Goal: Task Accomplishment & Management: Complete application form

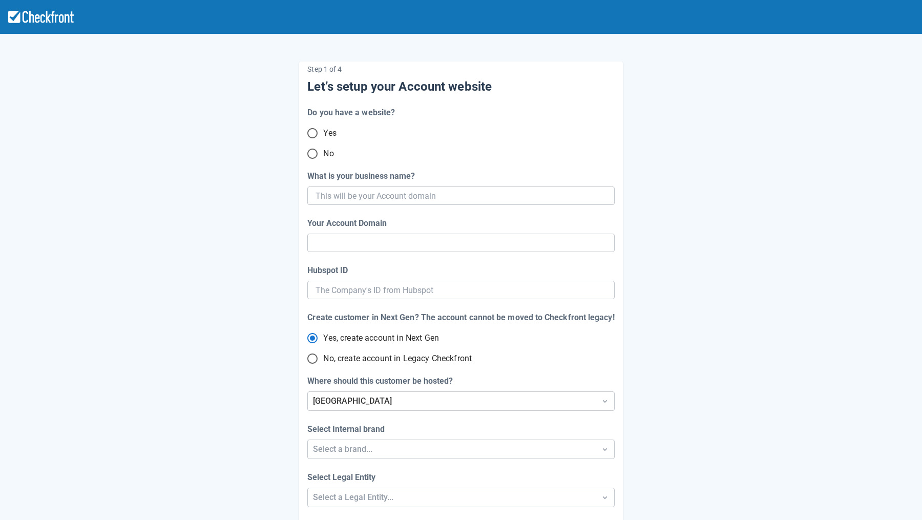
drag, startPoint x: 324, startPoint y: 152, endPoint x: 328, endPoint y: 156, distance: 5.8
click at [324, 152] on span "No" at bounding box center [328, 154] width 10 height 12
click at [323, 152] on input "No" at bounding box center [313, 154] width 22 height 22
radio input "true"
click at [352, 195] on input "What is your business name?" at bounding box center [460, 195] width 288 height 18
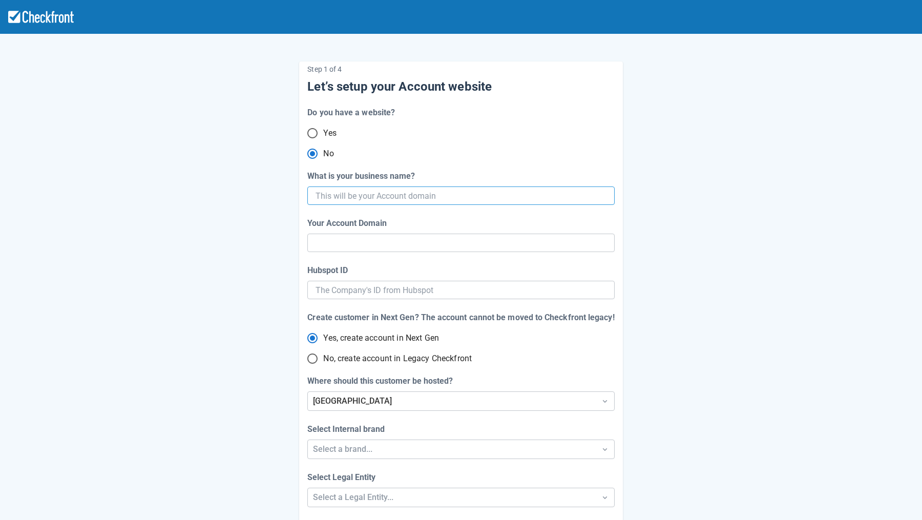
click at [359, 196] on input "What is your business name?" at bounding box center [460, 195] width 288 height 18
paste input "[DOMAIN_NAME]"
type input "[DOMAIN_NAME]"
type input "fsilva-test-account-4-checkfront-com"
radio input "true"
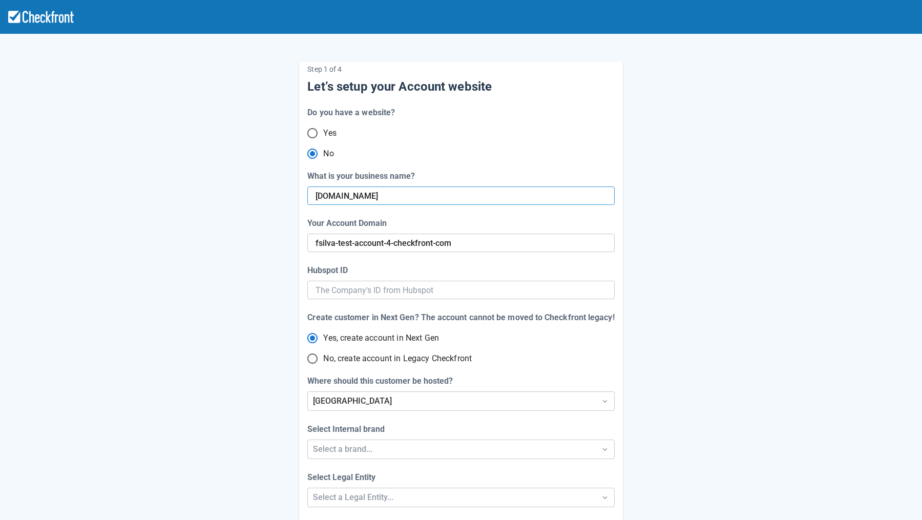
radio input "false"
click at [396, 192] on input "[DOMAIN_NAME]" at bounding box center [460, 195] width 288 height 18
type input "[DOMAIN_NAME]"
radio input "false"
type input "fsilva-test-account-7-checkfront-com"
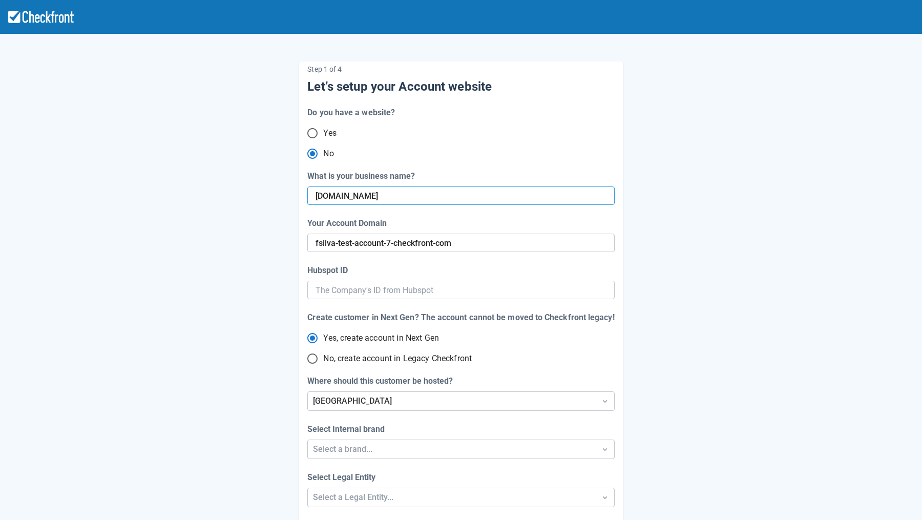
radio input "false"
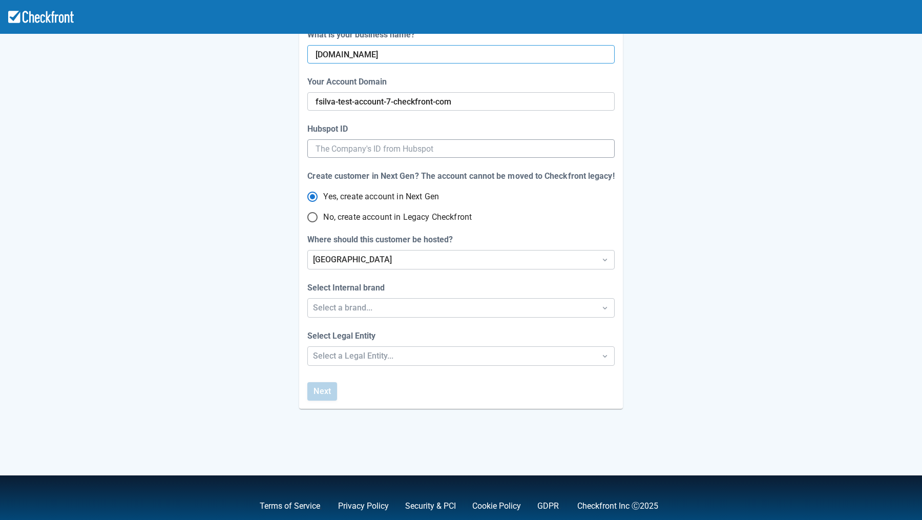
scroll to position [157, 0]
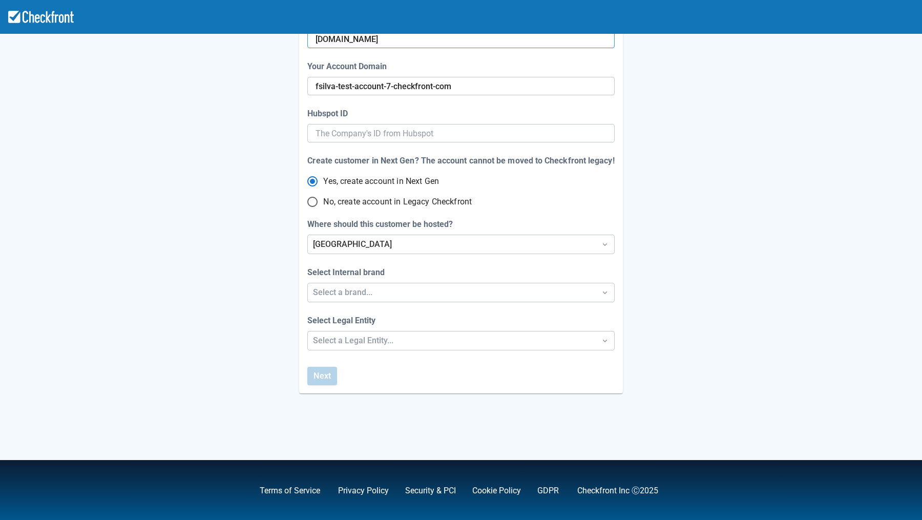
type input "[DOMAIN_NAME]"
click at [391, 205] on span "No, create account in Legacy Checkfront" at bounding box center [397, 202] width 149 height 12
click at [323, 205] on input "No, create account in Legacy Checkfront" at bounding box center [313, 202] width 22 height 22
radio input "true"
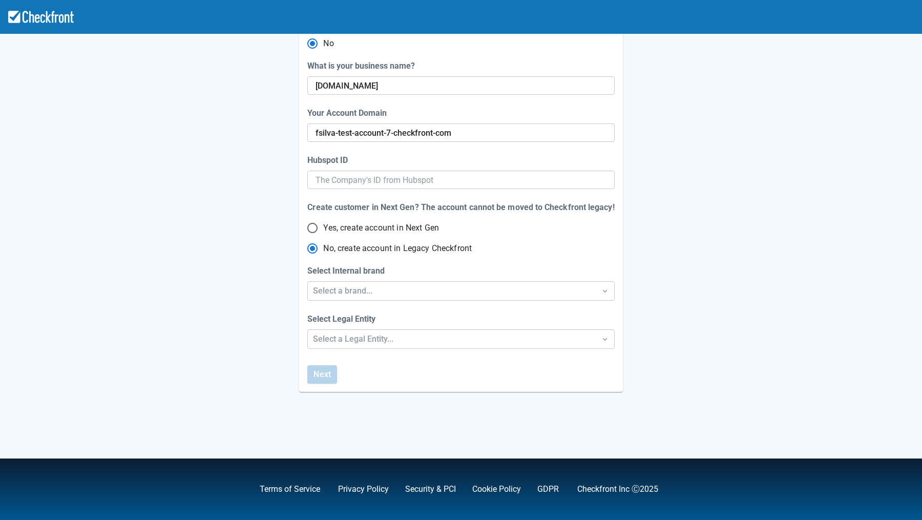
scroll to position [109, 0]
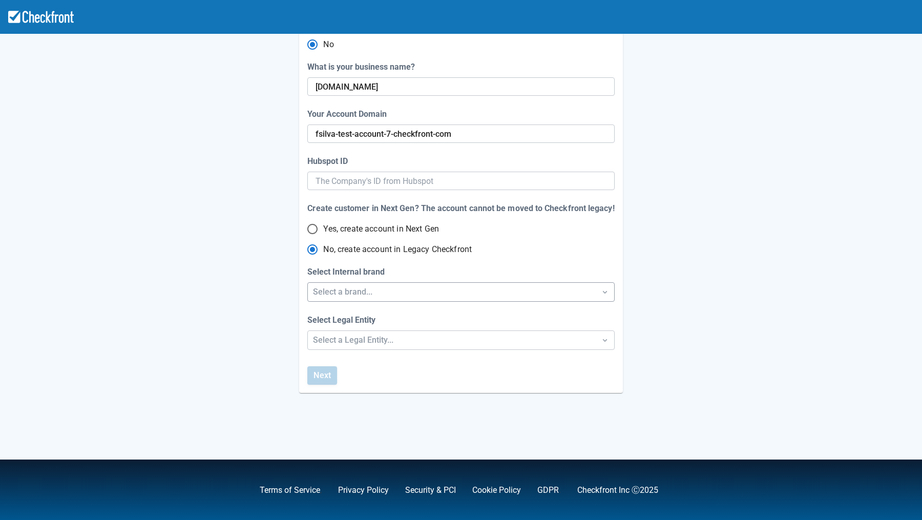
radio input "true"
click at [376, 292] on div "Select a brand..." at bounding box center [451, 292] width 277 height 12
click at [364, 318] on div "Checkfront" at bounding box center [461, 317] width 306 height 21
click at [364, 345] on div "Select a Legal Entity..." at bounding box center [451, 340] width 277 height 12
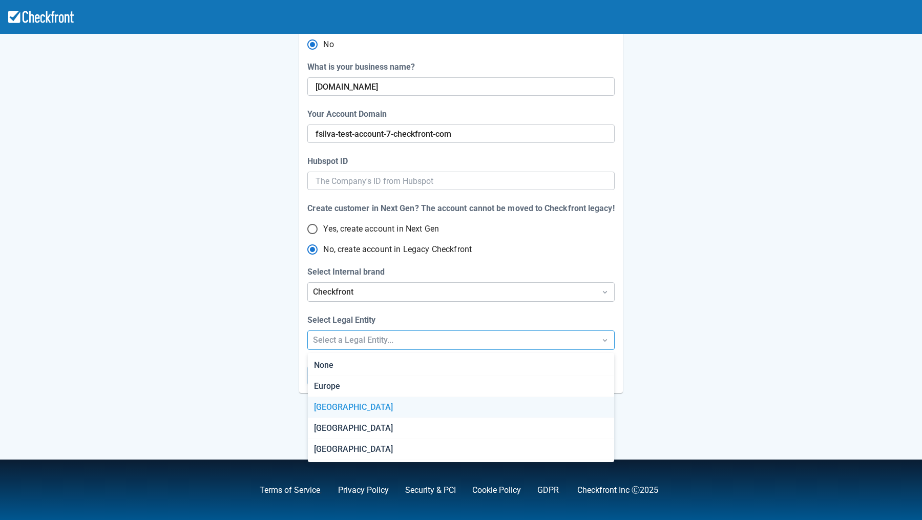
click at [357, 409] on div "[GEOGRAPHIC_DATA]" at bounding box center [461, 407] width 306 height 21
radio input "false"
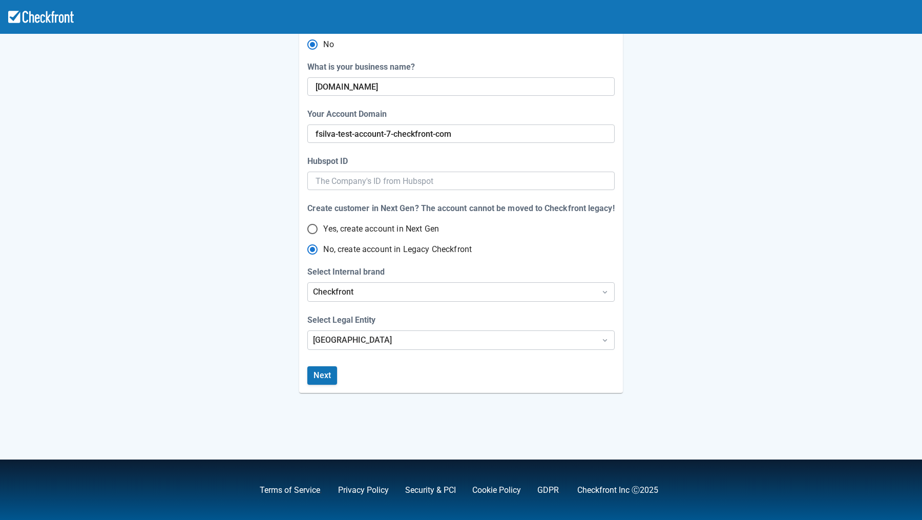
click at [328, 375] on button "Next" at bounding box center [322, 375] width 30 height 18
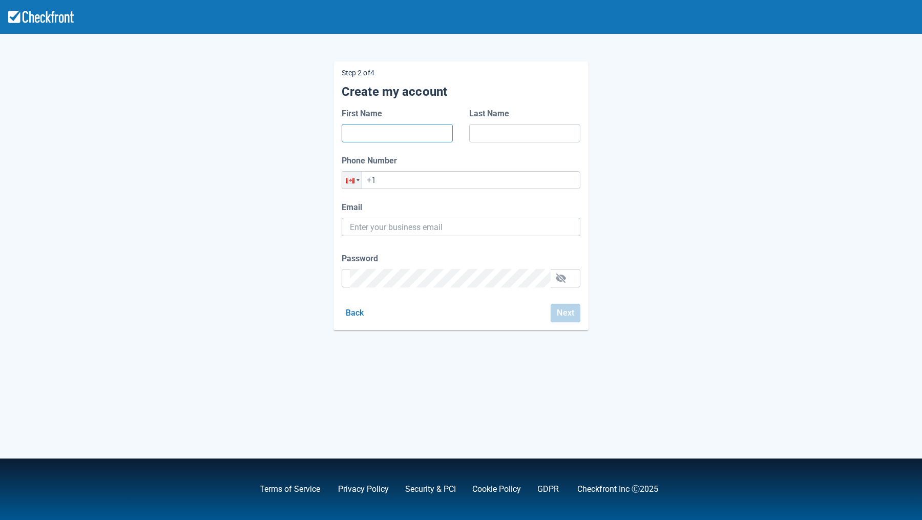
click at [375, 141] on input "First Name" at bounding box center [397, 133] width 95 height 18
type input "[PERSON_NAME]"
type input "[PERSON_NAME][EMAIL_ADDRESS][PERSON_NAME][DOMAIN_NAME]"
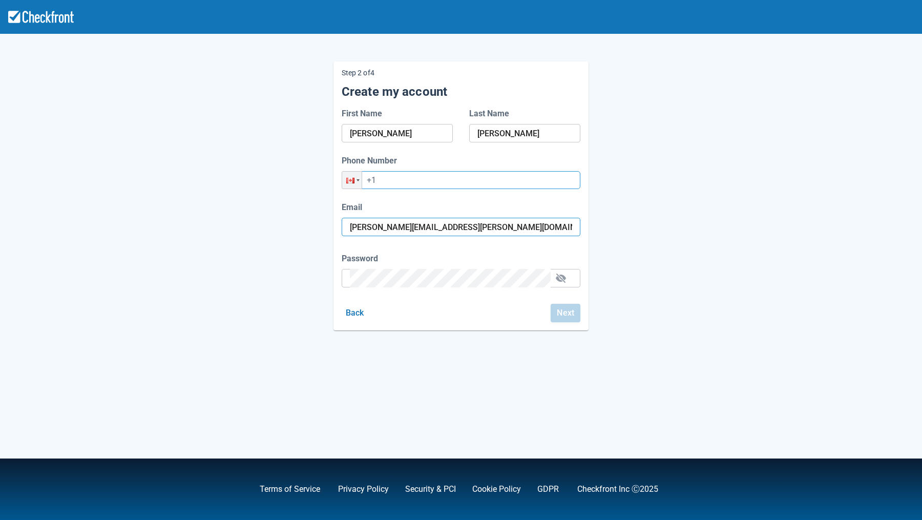
click at [395, 182] on input "+1" at bounding box center [461, 180] width 239 height 18
type input "[PHONE_NUMBER]"
drag, startPoint x: 441, startPoint y: 256, endPoint x: 465, endPoint y: 262, distance: 24.5
click at [441, 256] on div "Password" at bounding box center [461, 259] width 239 height 12
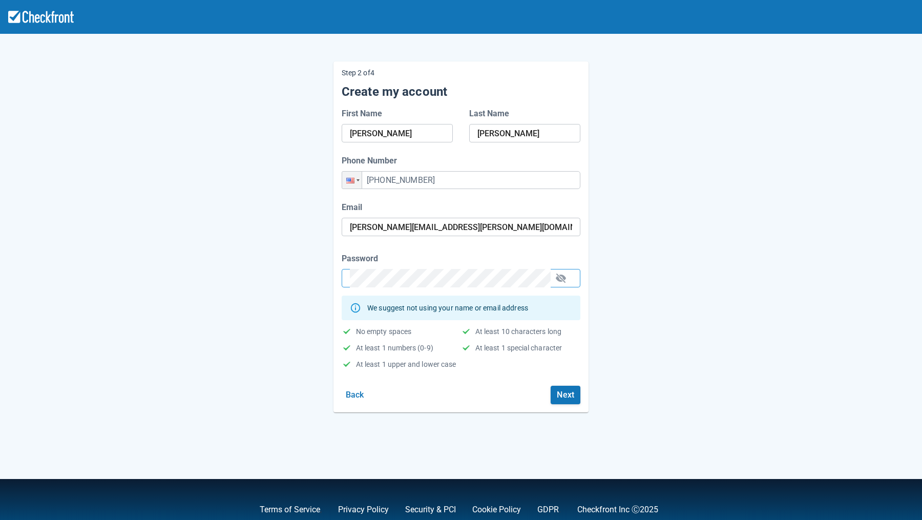
click at [664, 319] on div "Step 2 of 4 Create my account First Name [PERSON_NAME] Last Name [PERSON_NAME] …" at bounding box center [461, 228] width 584 height 367
click at [565, 394] on button "Next" at bounding box center [566, 395] width 30 height 18
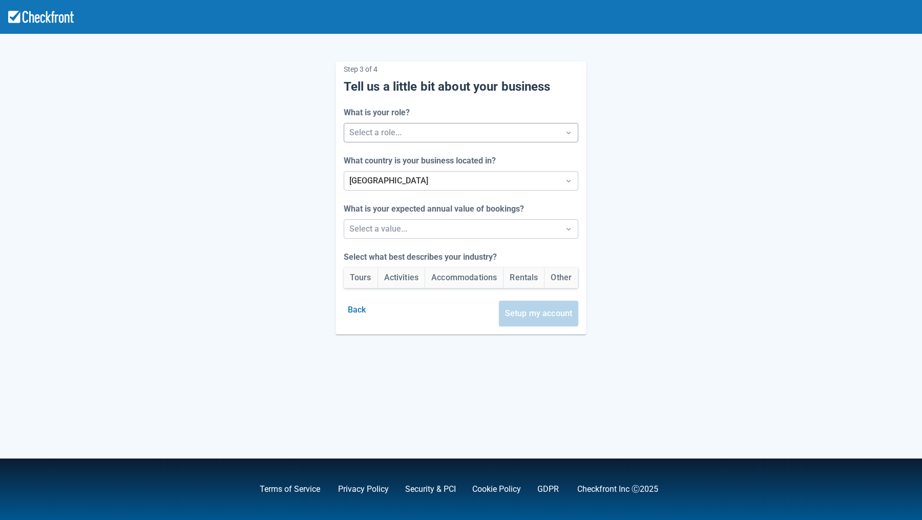
click at [384, 134] on div at bounding box center [451, 132] width 205 height 14
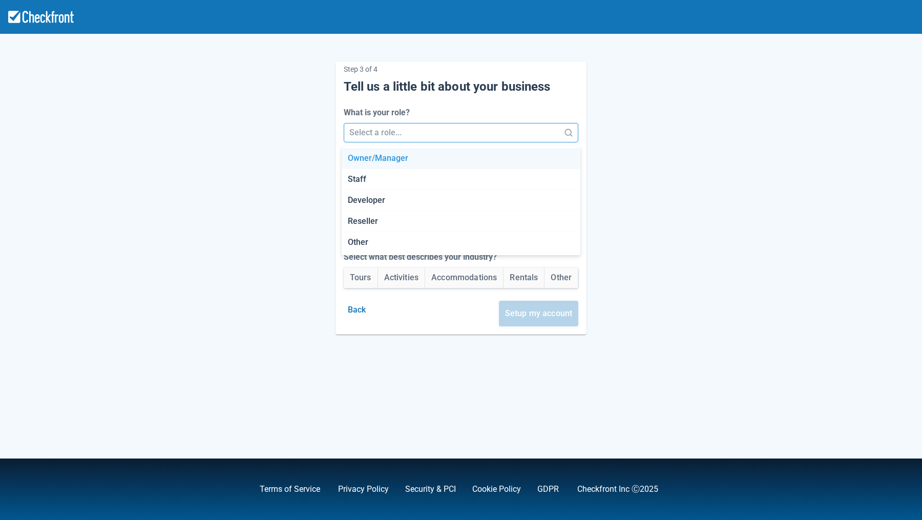
click at [390, 163] on div "Owner/Manager" at bounding box center [461, 158] width 239 height 21
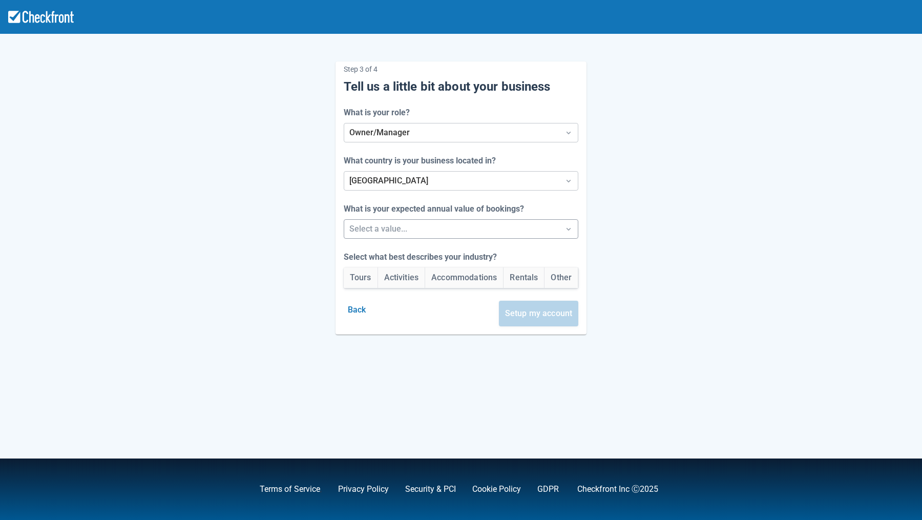
drag, startPoint x: 381, startPoint y: 234, endPoint x: 387, endPoint y: 234, distance: 6.2
click at [382, 233] on div at bounding box center [451, 229] width 205 height 14
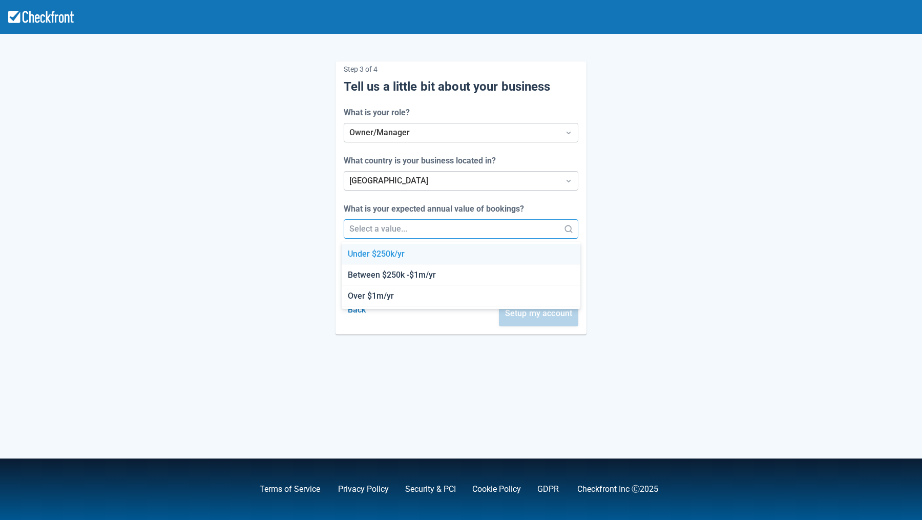
drag, startPoint x: 393, startPoint y: 253, endPoint x: 402, endPoint y: 262, distance: 12.7
click at [392, 253] on div "Under $250k/yr" at bounding box center [461, 254] width 239 height 21
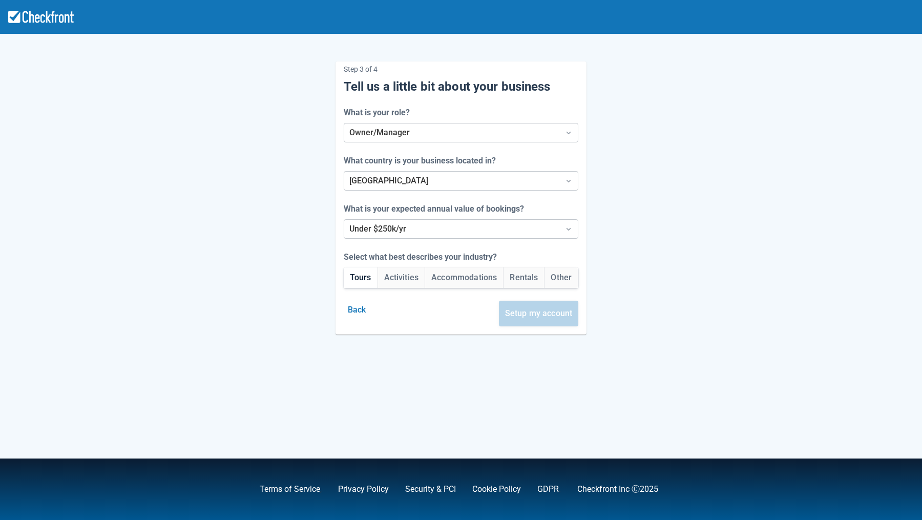
click at [355, 278] on button "Tours" at bounding box center [361, 277] width 34 height 20
click at [552, 314] on button "Setup my account" at bounding box center [539, 314] width 80 height 26
